Goal: Navigation & Orientation: Find specific page/section

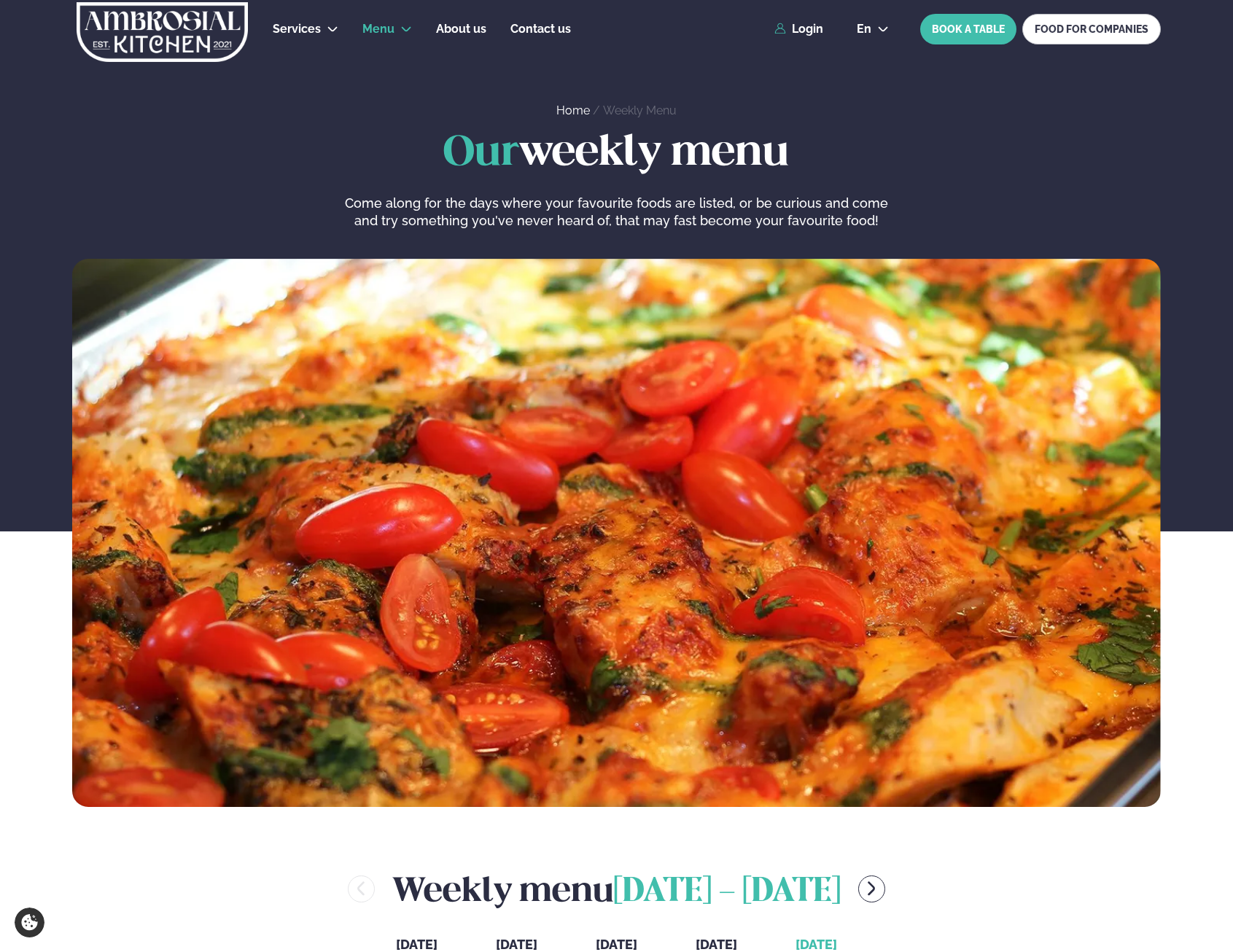
scroll to position [511, 0]
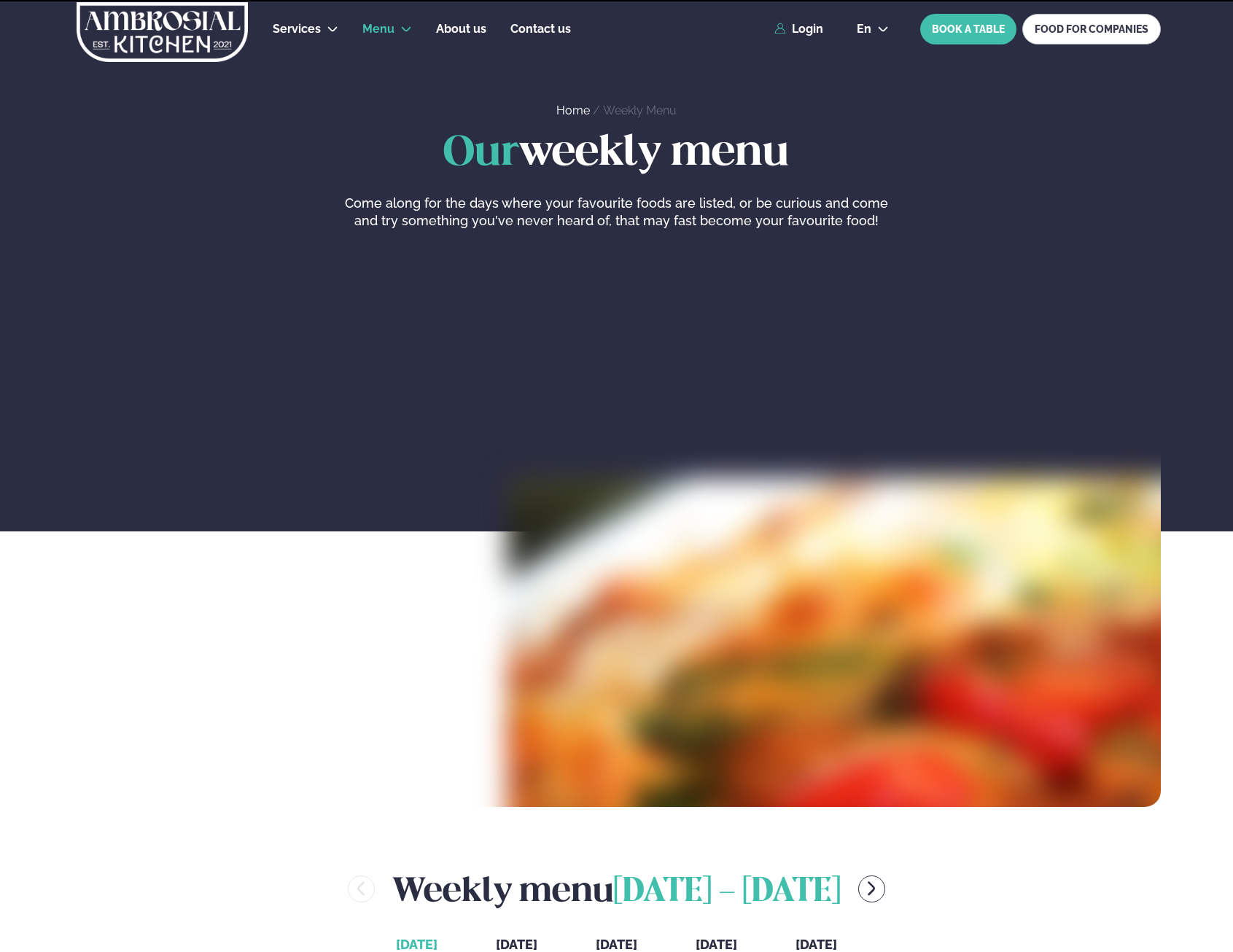
scroll to position [511, 0]
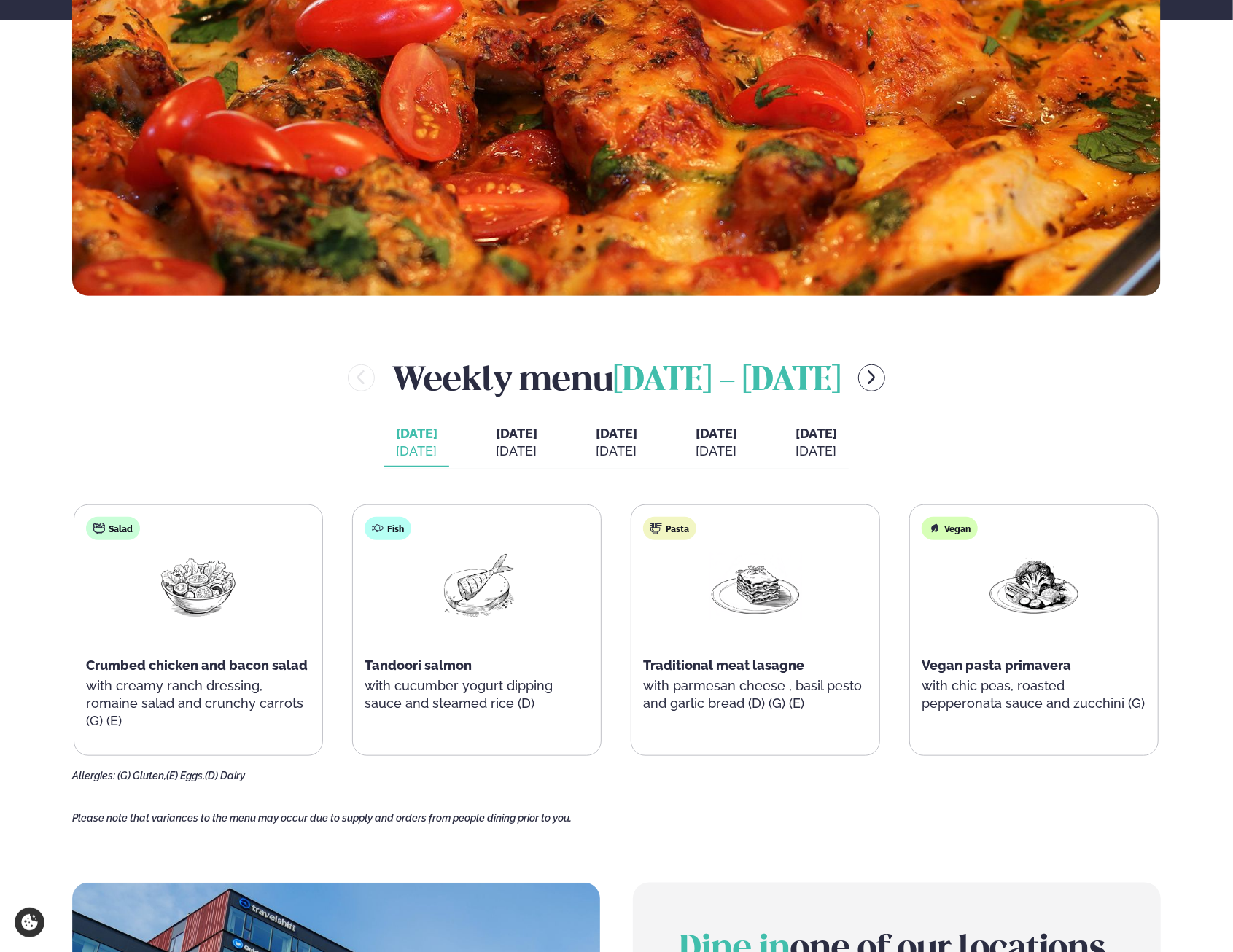
click at [496, 442] on div "[DATE]" at bounding box center [516, 451] width 41 height 18
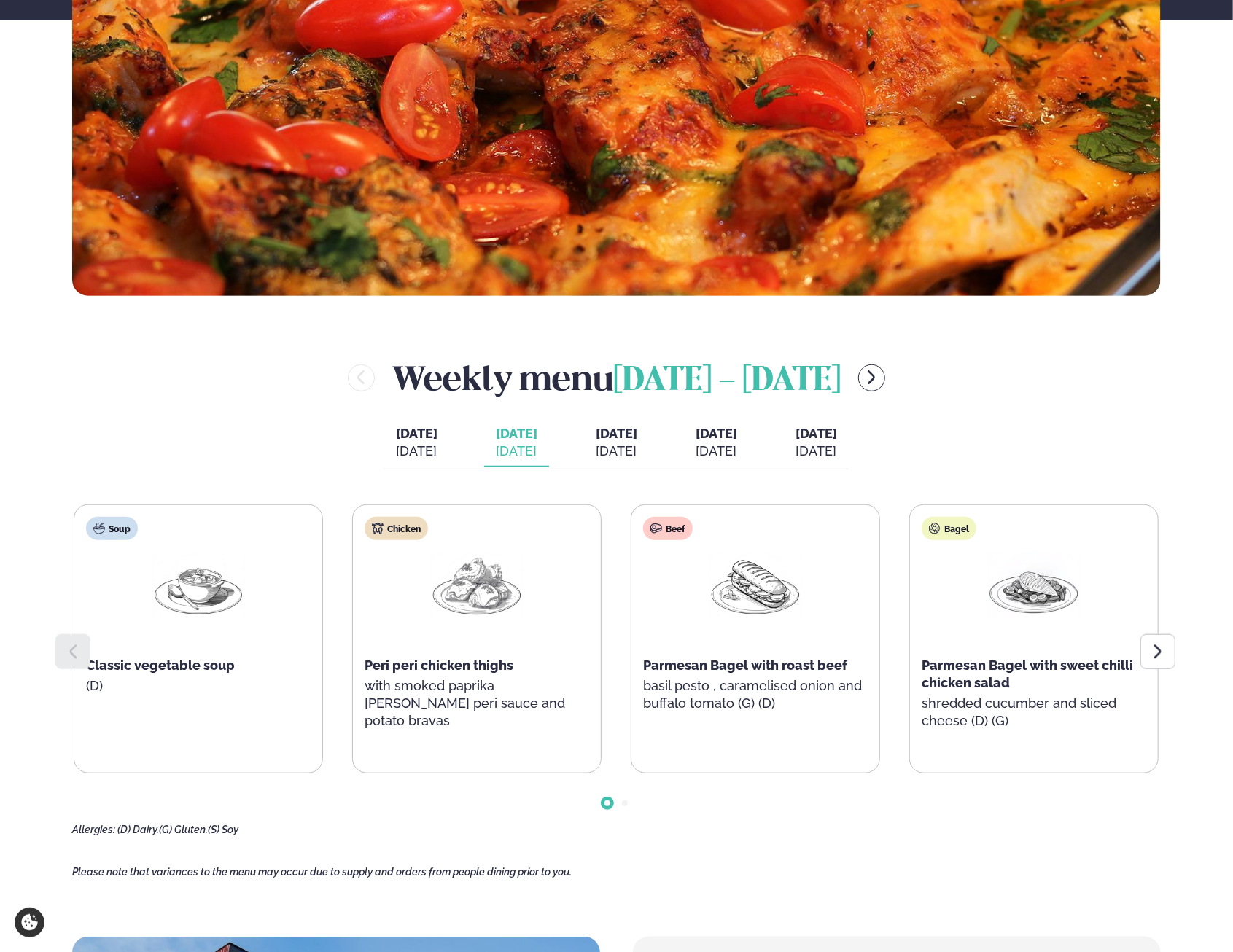
click at [1153, 643] on icon at bounding box center [1157, 651] width 18 height 18
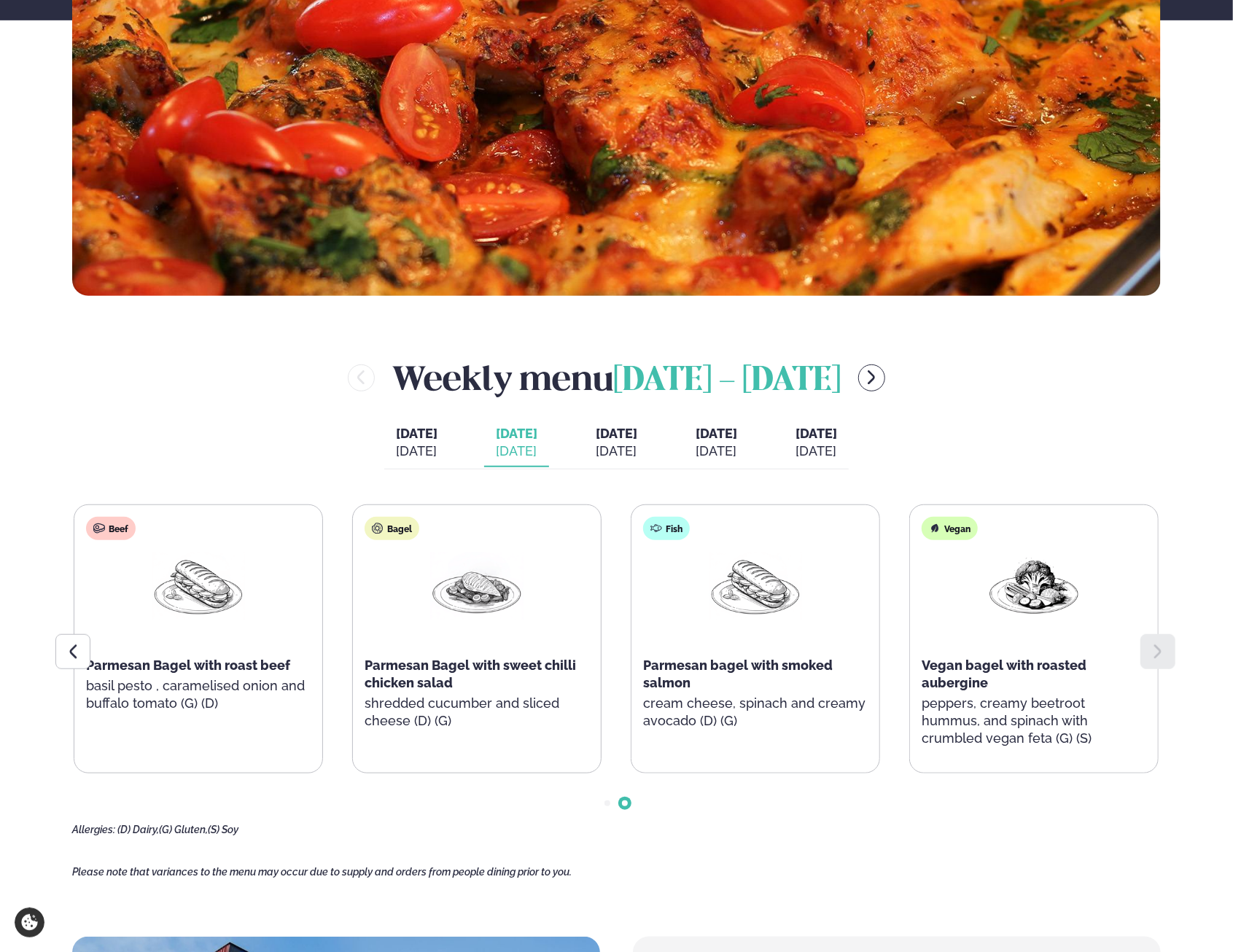
click at [1153, 643] on icon at bounding box center [1157, 651] width 18 height 18
click at [51, 649] on main "Home / Weekly Menu Our weekly menu Come along for the days where your favourite…" at bounding box center [616, 621] width 1176 height 2263
click at [60, 648] on div at bounding box center [72, 651] width 35 height 35
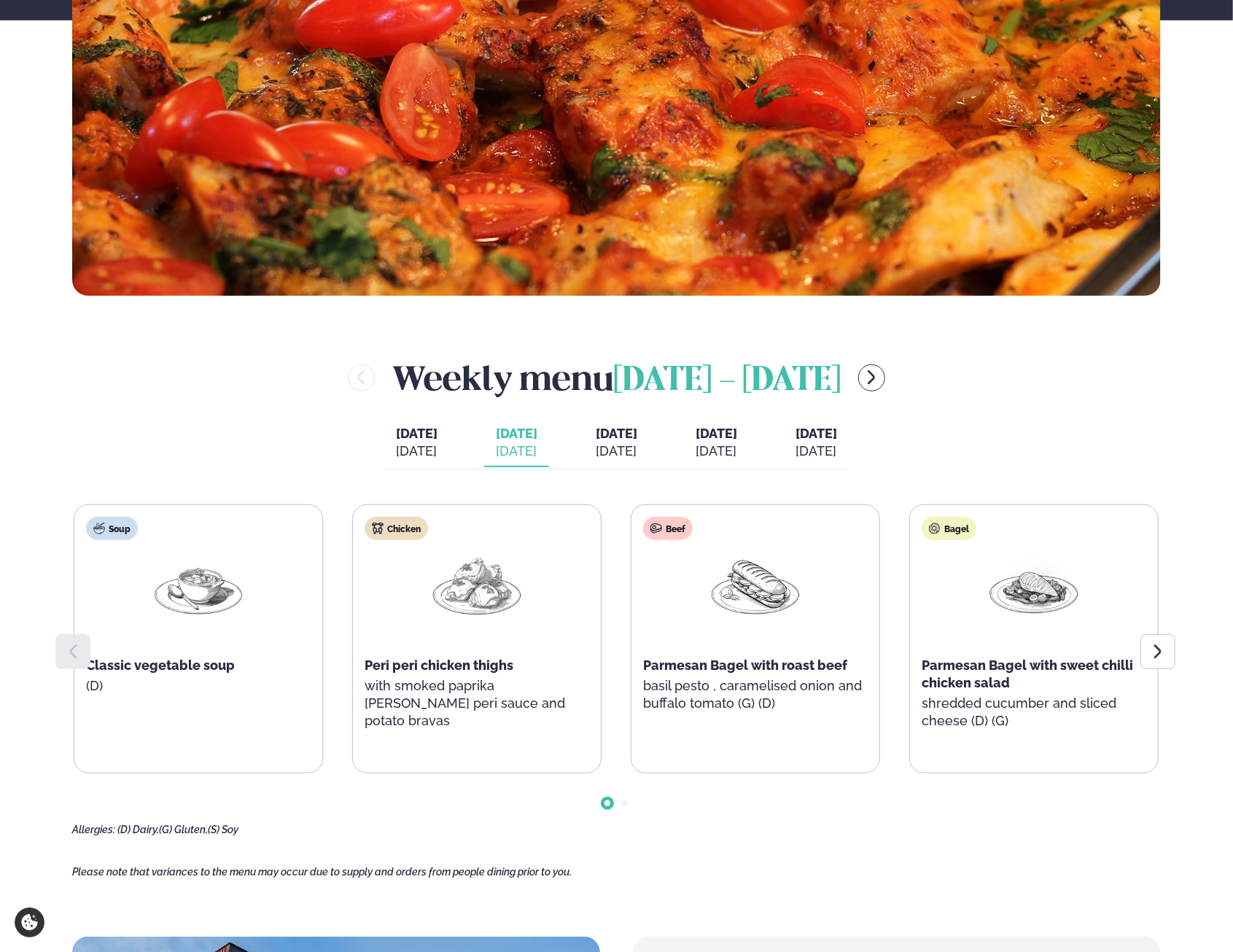
click at [396, 440] on span "[DATE]" at bounding box center [416, 433] width 41 height 18
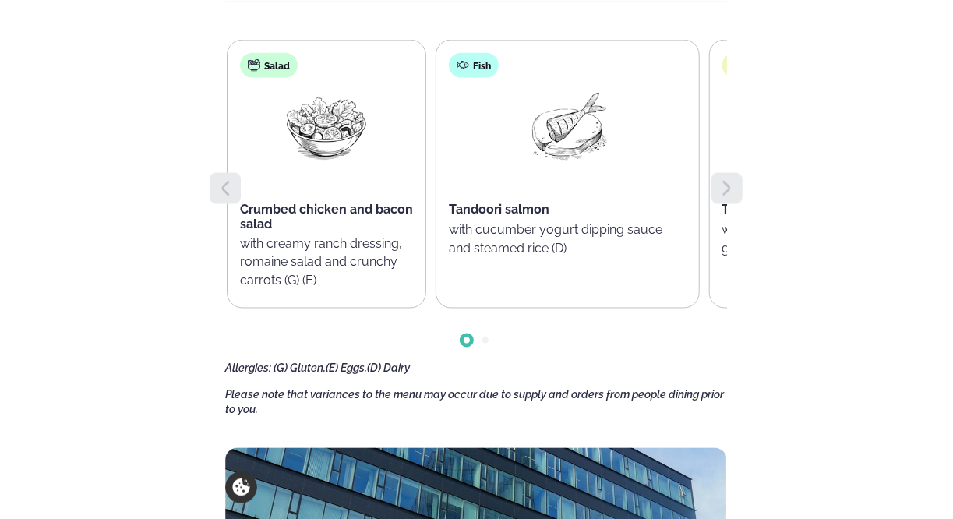
scroll to position [528, 0]
